Goal: Share content

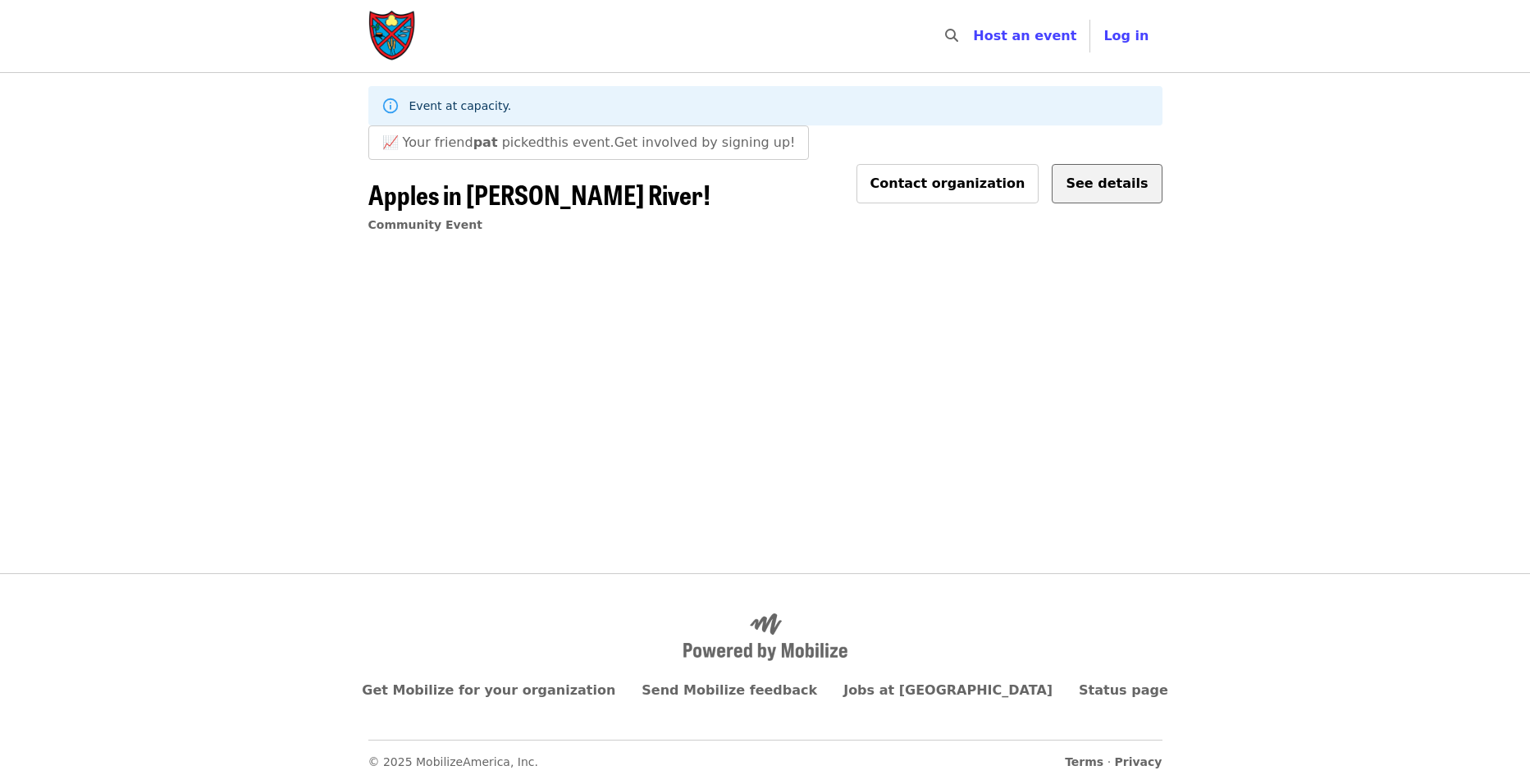
click at [1115, 183] on span "See details" at bounding box center [1107, 183] width 82 height 15
click at [1112, 191] on span "See details" at bounding box center [1107, 183] width 82 height 15
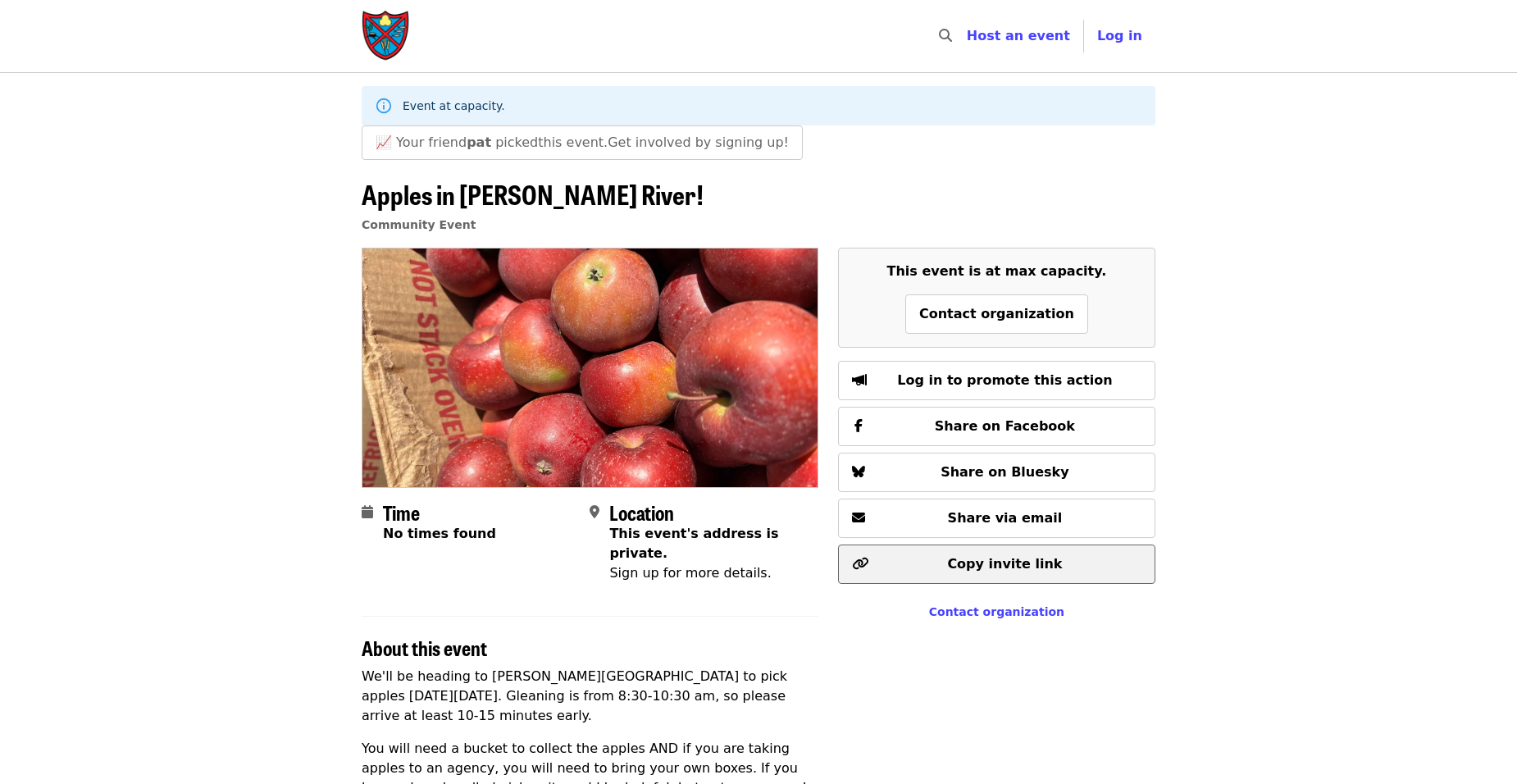
click at [987, 569] on span "Copy invite link" at bounding box center [1004, 563] width 115 height 15
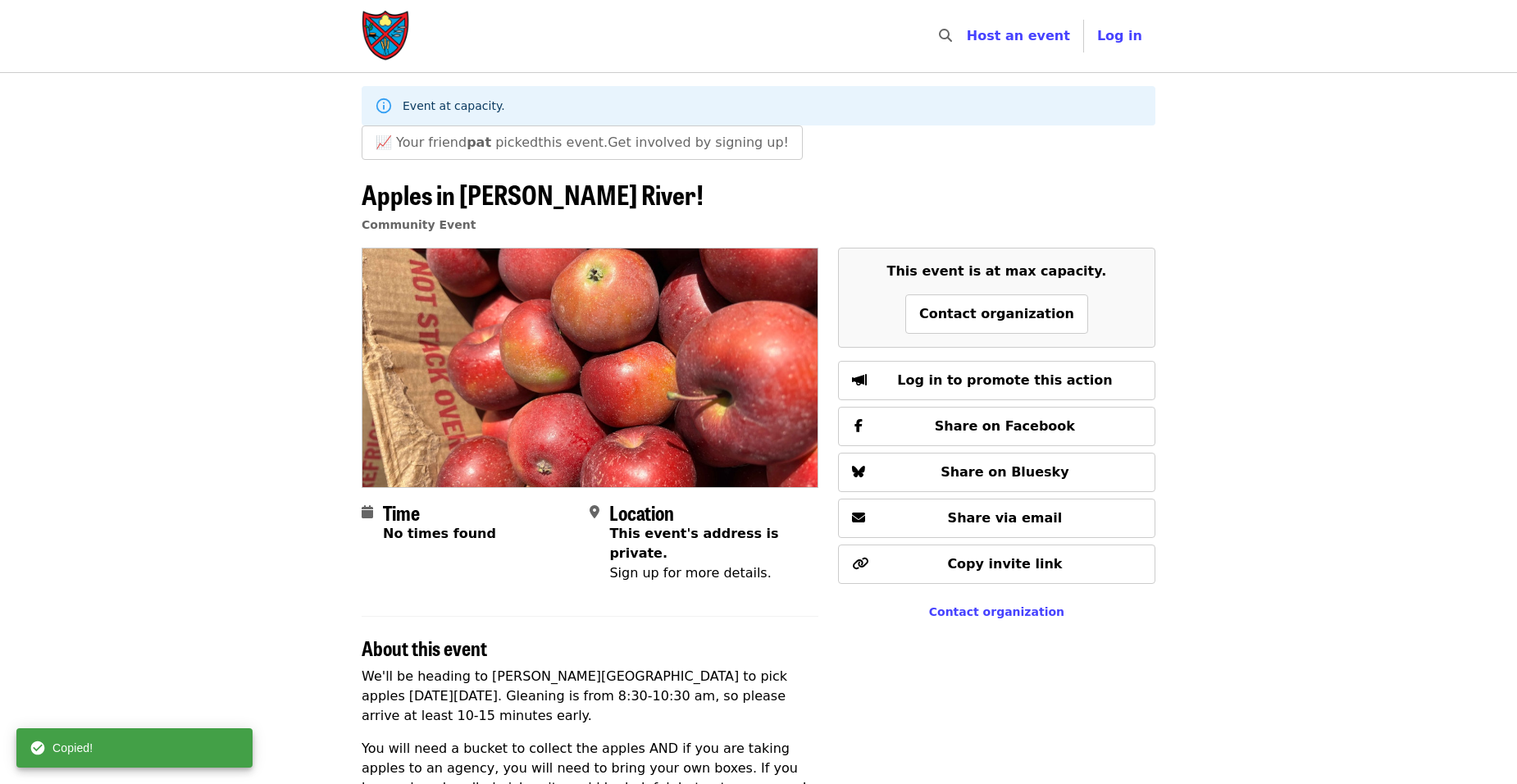
click at [186, 749] on div "Copied!" at bounding box center [134, 748] width 236 height 40
